Goal: Information Seeking & Learning: Learn about a topic

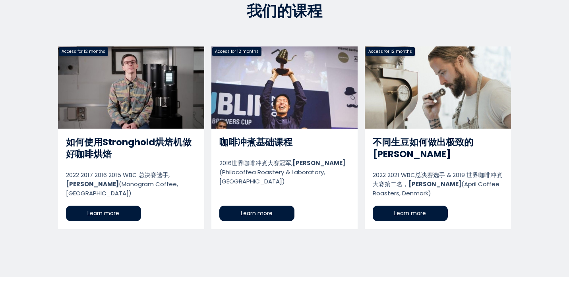
scroll to position [381, 0]
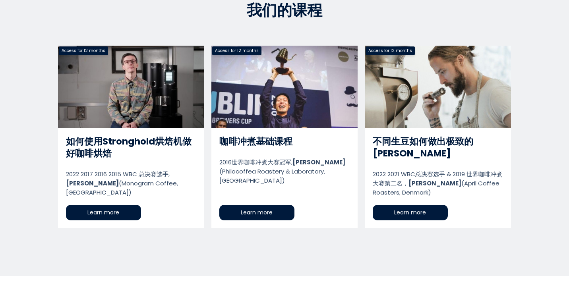
click at [123, 203] on link "如何使用Stronghold烘焙机做好咖啡烘焙" at bounding box center [131, 137] width 146 height 183
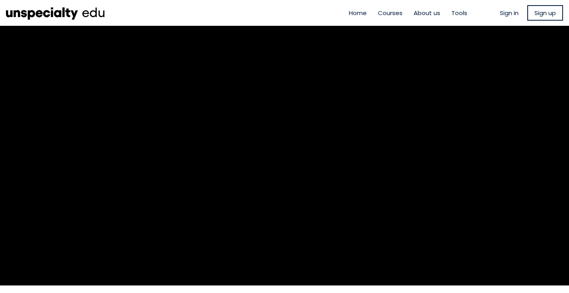
click at [540, 19] on link "Sign up" at bounding box center [545, 12] width 36 height 15
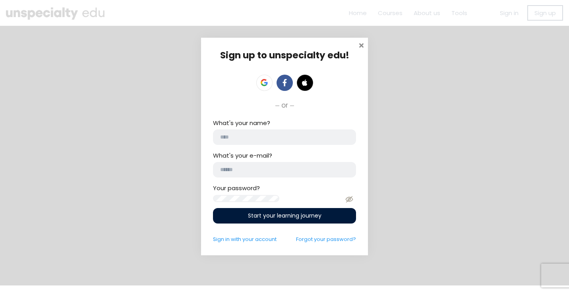
click at [357, 40] on span at bounding box center [361, 44] width 8 height 8
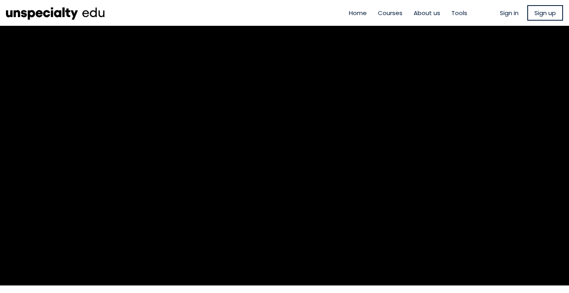
click at [509, 11] on span "Sign in" at bounding box center [508, 12] width 19 height 9
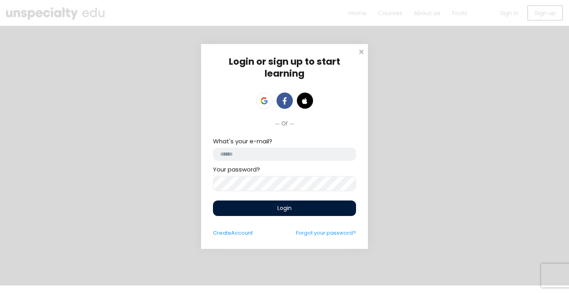
type input "**********"
click at [269, 210] on div "Login" at bounding box center [284, 207] width 143 height 15
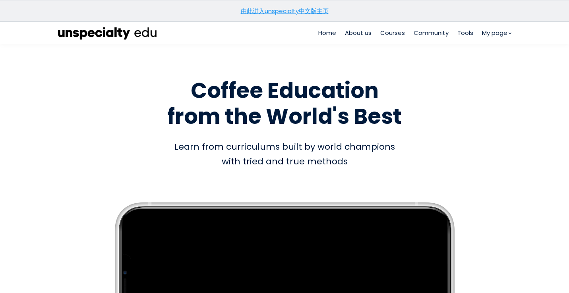
click at [299, 13] on link "由此进入unspecialty中文版主页" at bounding box center [285, 11] width 88 height 8
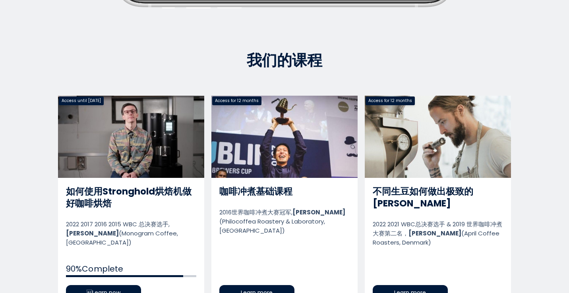
scroll to position [327, 0]
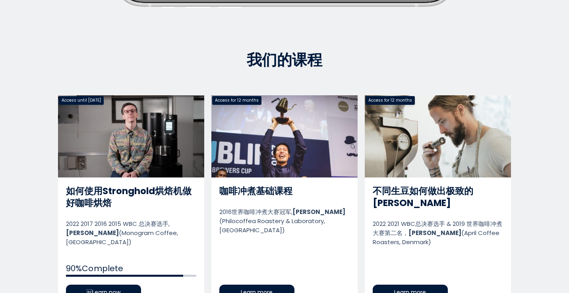
click at [125, 275] on link "如何使用Stronghold烘焙机做好咖啡烘焙" at bounding box center [131, 201] width 146 height 213
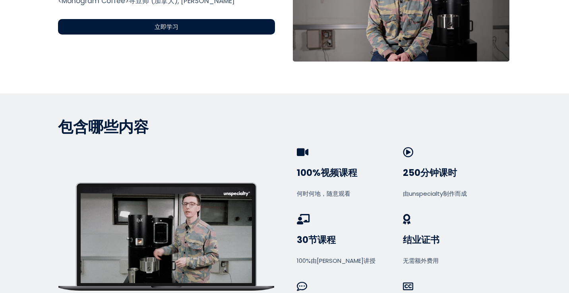
scroll to position [274, 0]
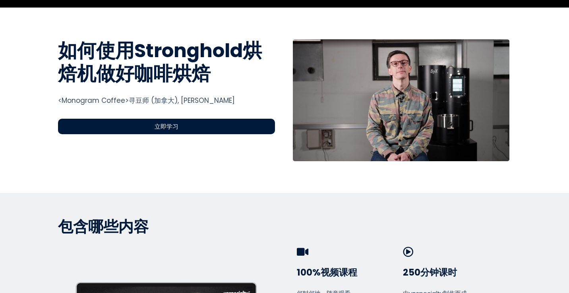
click at [226, 124] on div "立即学习" at bounding box center [166, 126] width 217 height 15
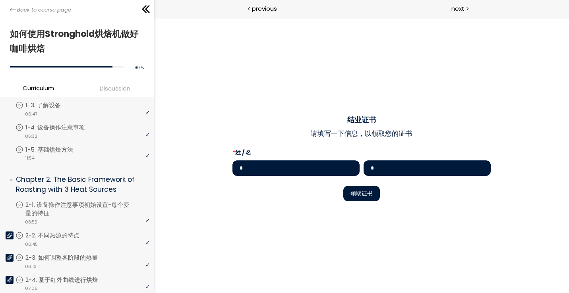
scroll to position [79, 0]
click at [83, 241] on div "video 06:45" at bounding box center [82, 245] width 134 height 8
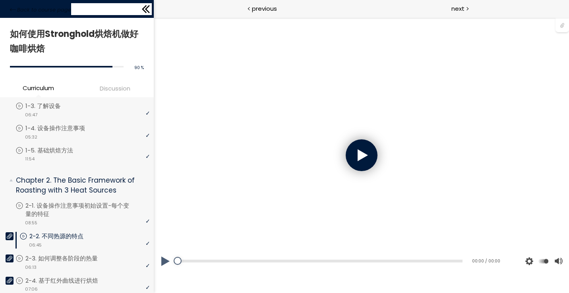
click at [149, 10] on icon at bounding box center [146, 9] width 12 height 12
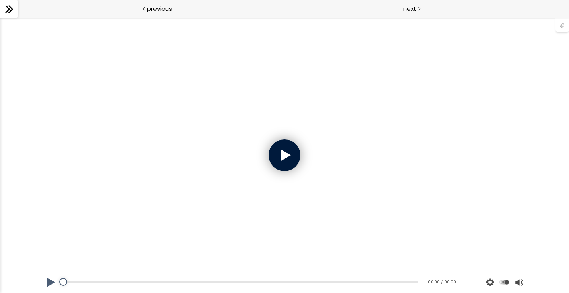
click at [281, 150] on div at bounding box center [284, 155] width 32 height 32
